Goal: Transaction & Acquisition: Purchase product/service

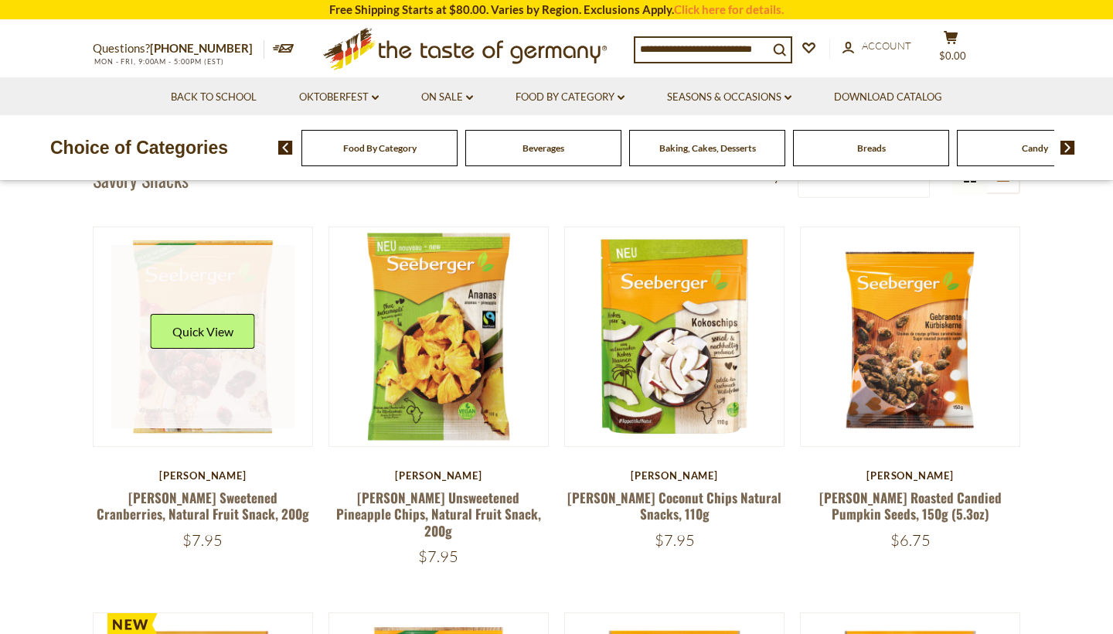
scroll to position [403, 0]
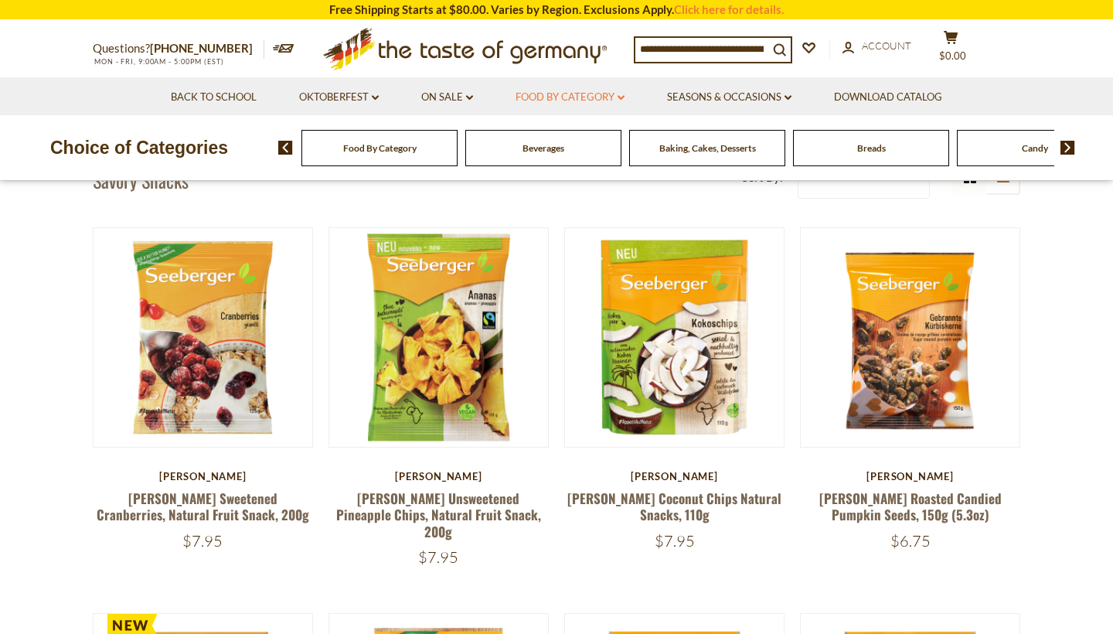
click at [583, 94] on link "Food By Category dropdown_arrow" at bounding box center [570, 97] width 109 height 17
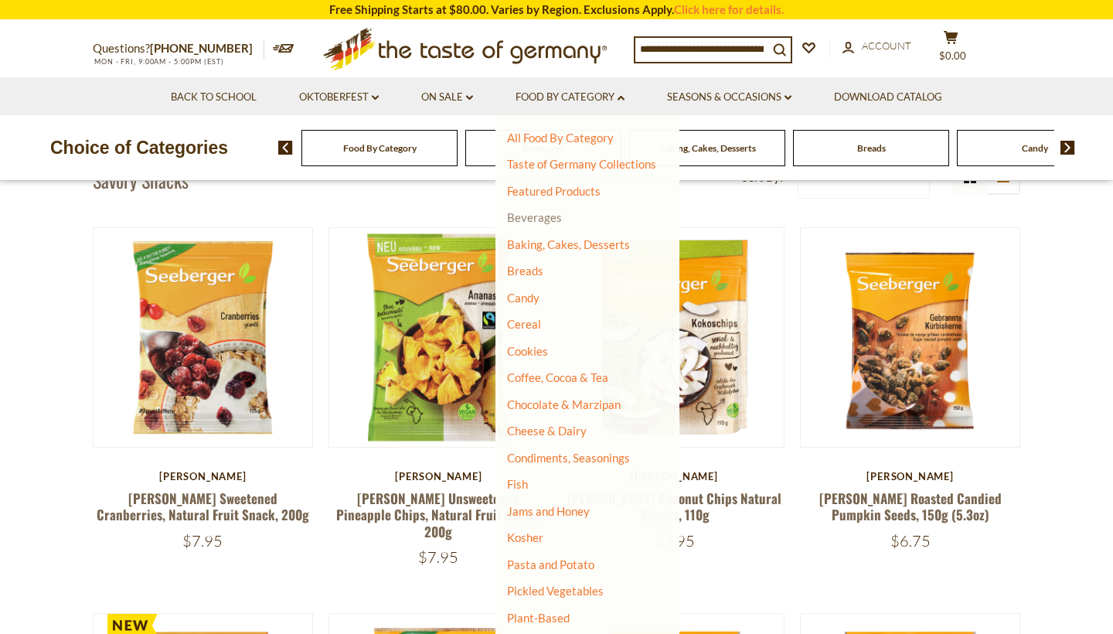
click at [525, 218] on link "Beverages" at bounding box center [534, 217] width 55 height 14
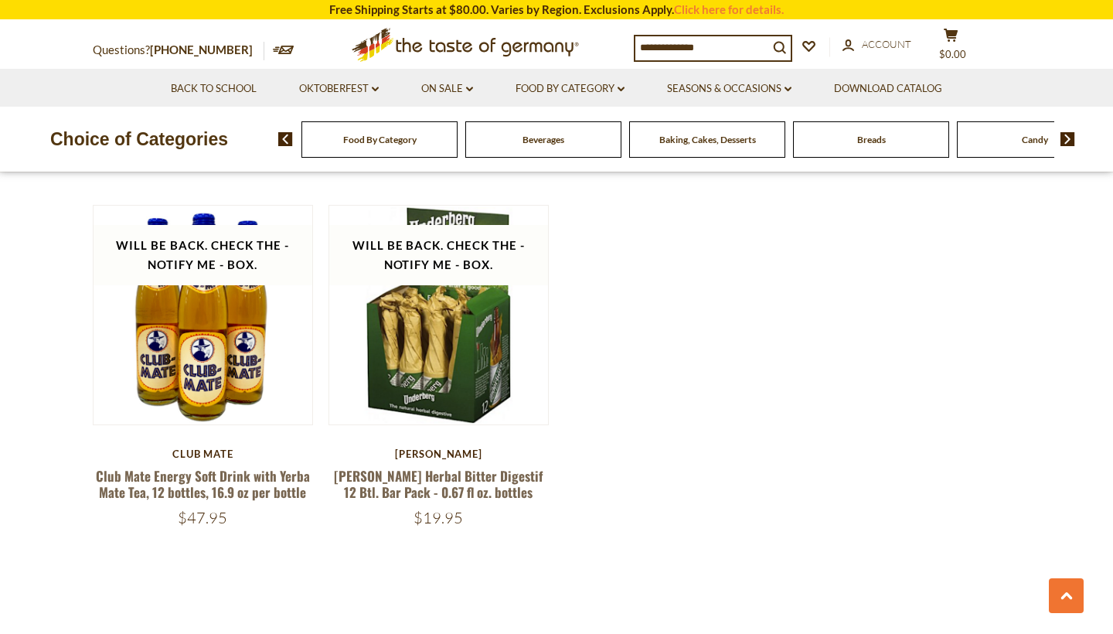
scroll to position [3048, 0]
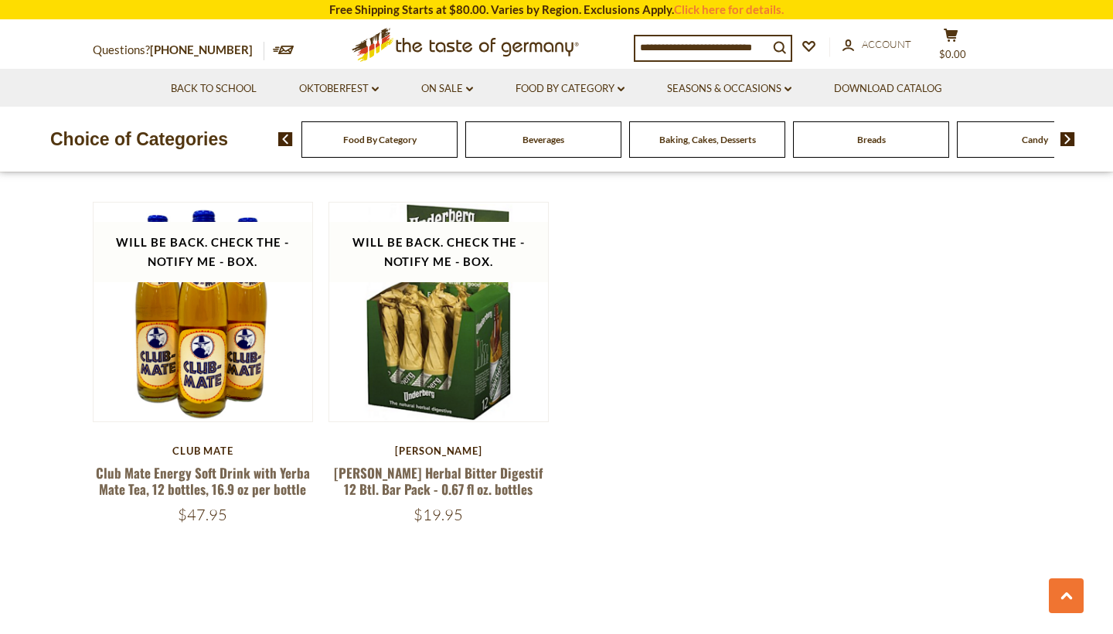
click at [560, 96] on li "Food By Category dropdown_arrow All Food By Category Taste of Germany Collectio…" at bounding box center [569, 88] width 149 height 38
click at [560, 88] on link "Food By Category dropdown_arrow" at bounding box center [570, 88] width 109 height 17
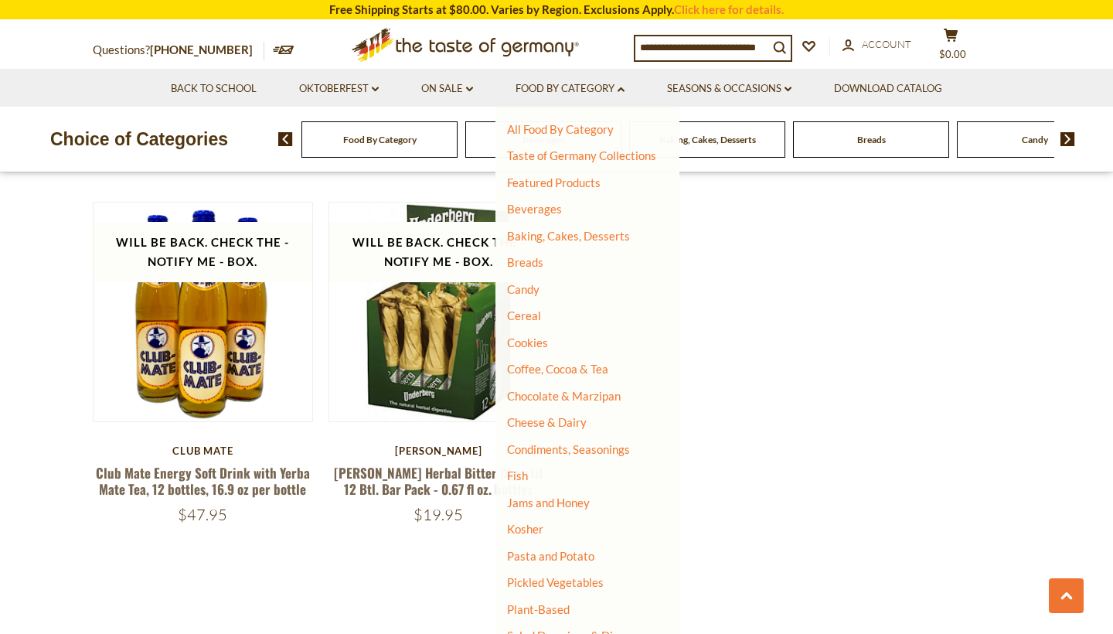
scroll to position [0, 0]
click at [530, 286] on link "Candy" at bounding box center [523, 289] width 32 height 14
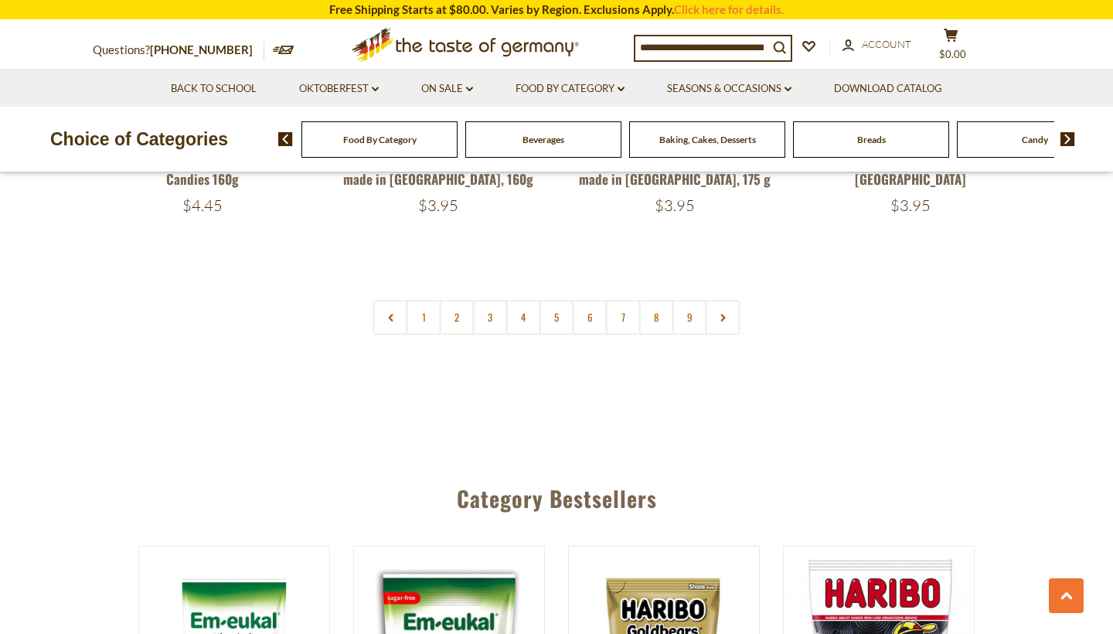
scroll to position [3827, 0]
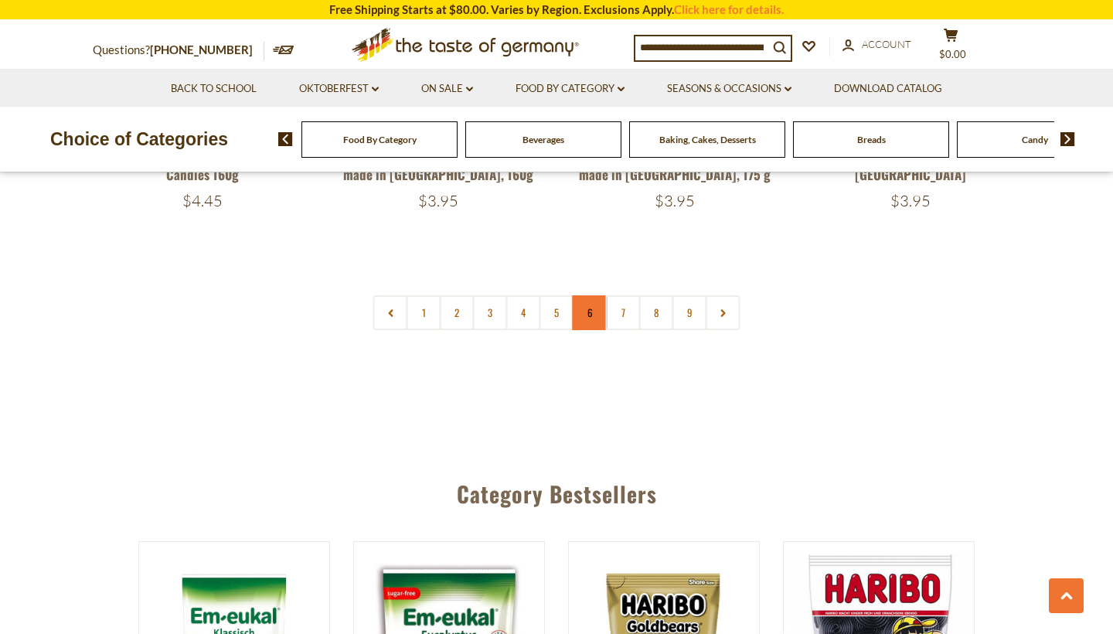
click at [604, 295] on link "6" at bounding box center [590, 312] width 35 height 35
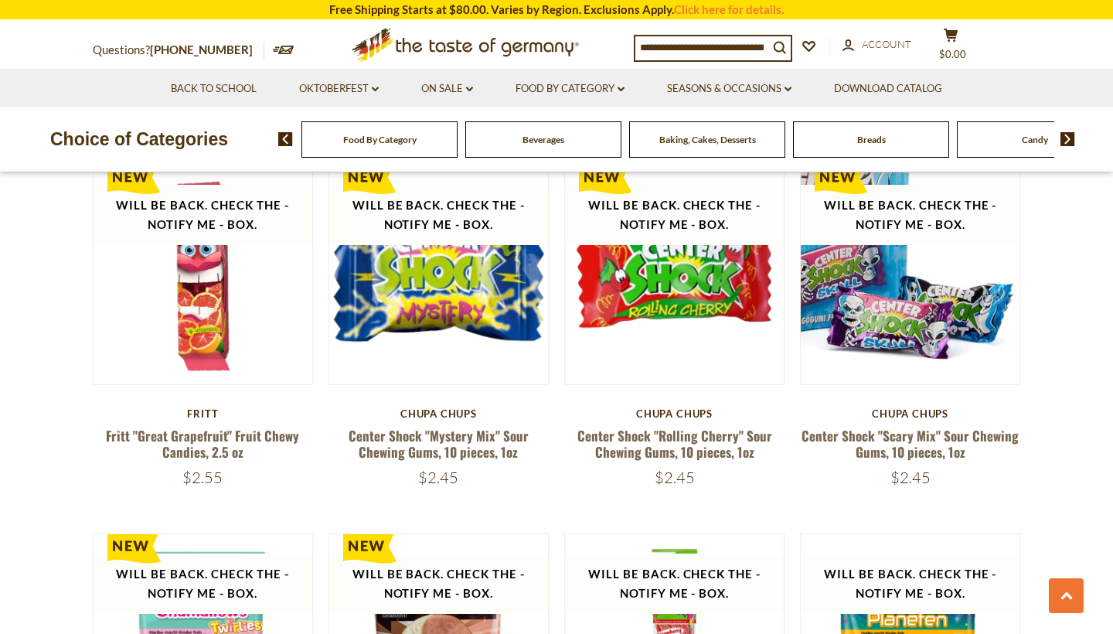
scroll to position [2412, 0]
